Goal: Navigation & Orientation: Find specific page/section

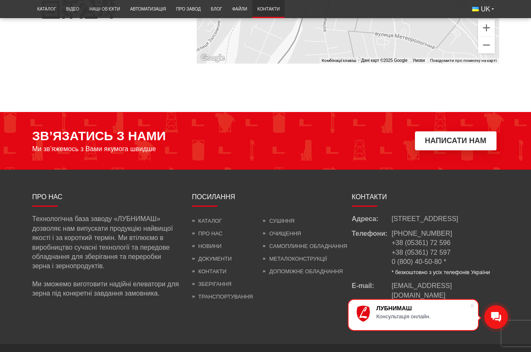
scroll to position [735, 0]
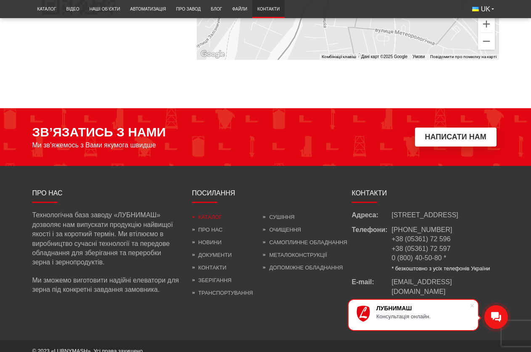
click at [222, 214] on link "Каталог" at bounding box center [207, 217] width 30 height 6
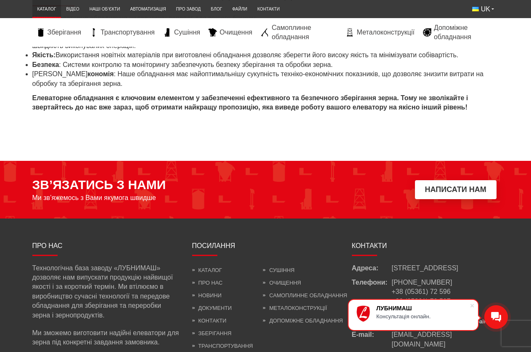
scroll to position [3317, 0]
